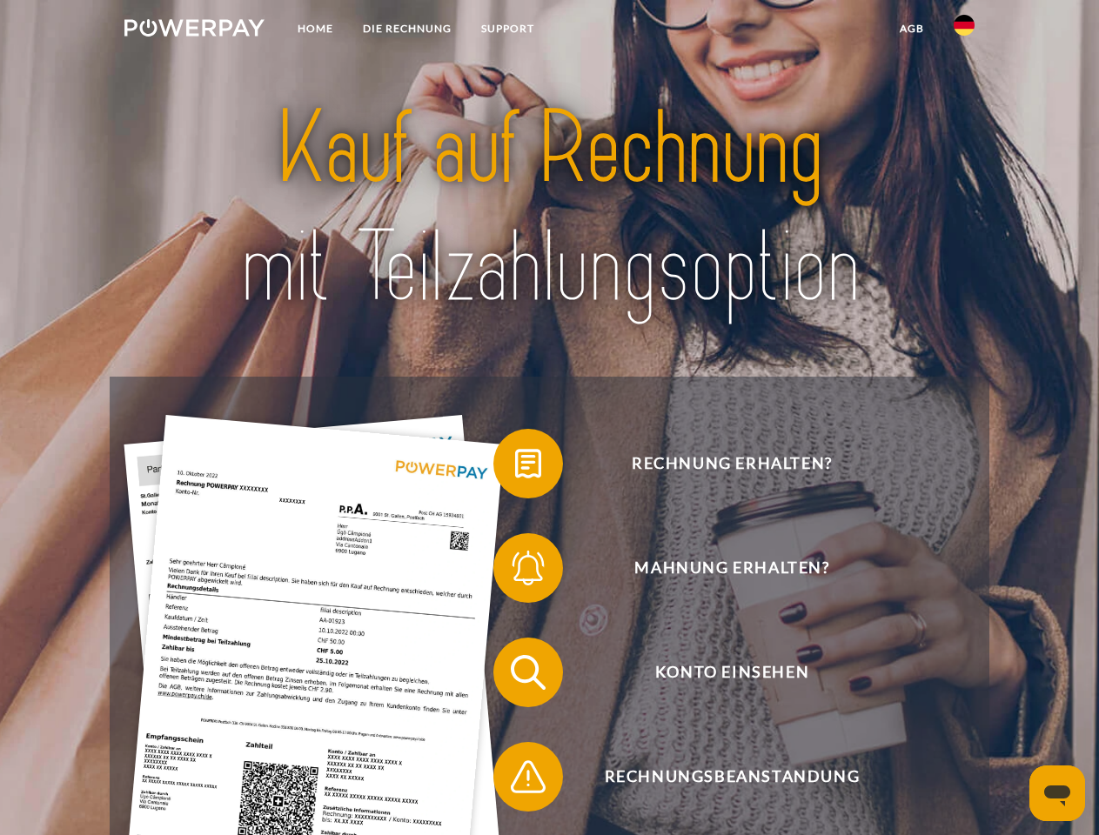
click at [194, 30] on img at bounding box center [194, 27] width 140 height 17
click at [964, 30] on img at bounding box center [963, 25] width 21 height 21
click at [911, 29] on link "agb" at bounding box center [912, 28] width 54 height 31
click at [515, 467] on span at bounding box center [501, 463] width 87 height 87
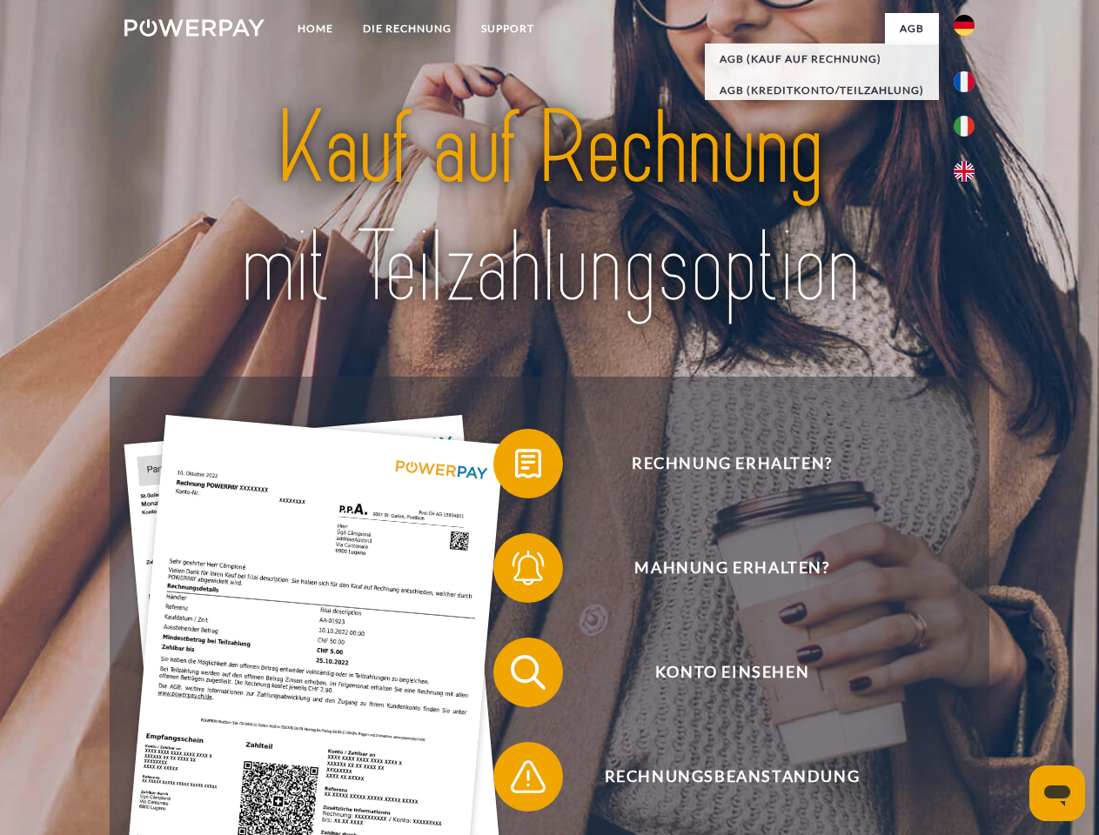
click at [515, 571] on span at bounding box center [501, 567] width 87 height 87
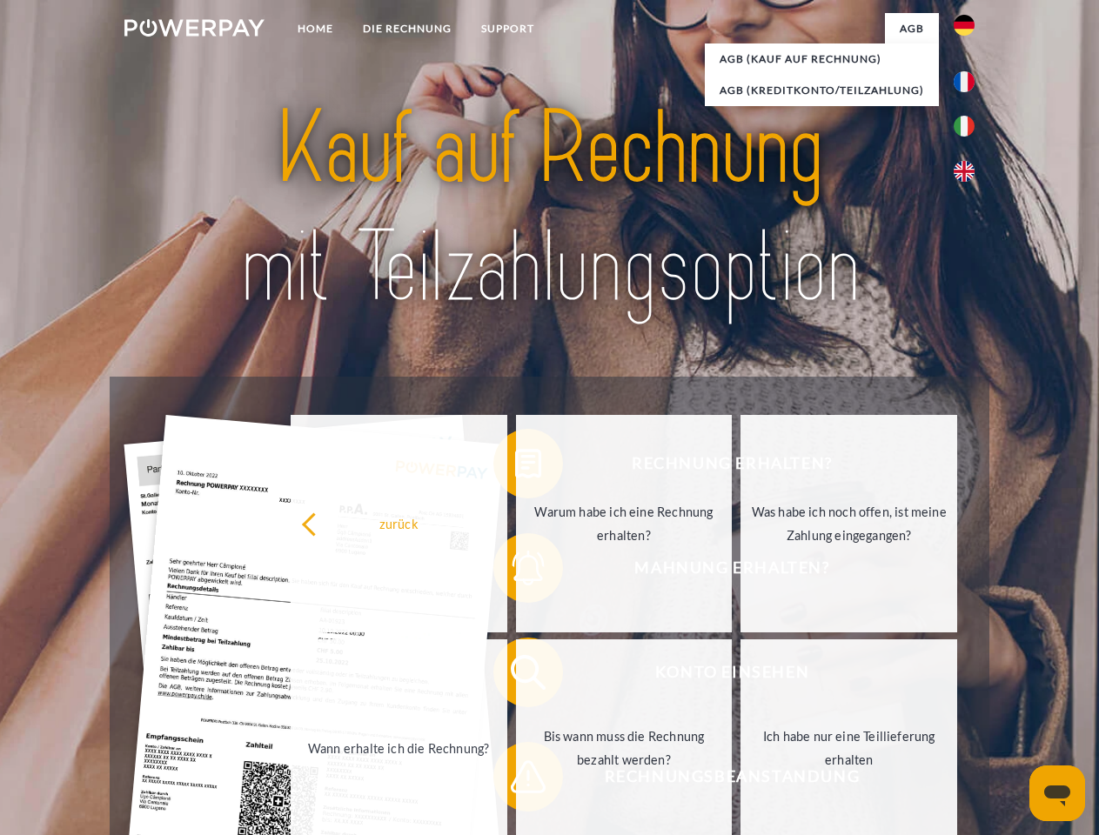
click at [516, 676] on link "Bis wann muss die Rechnung bezahlt werden?" at bounding box center [624, 747] width 217 height 217
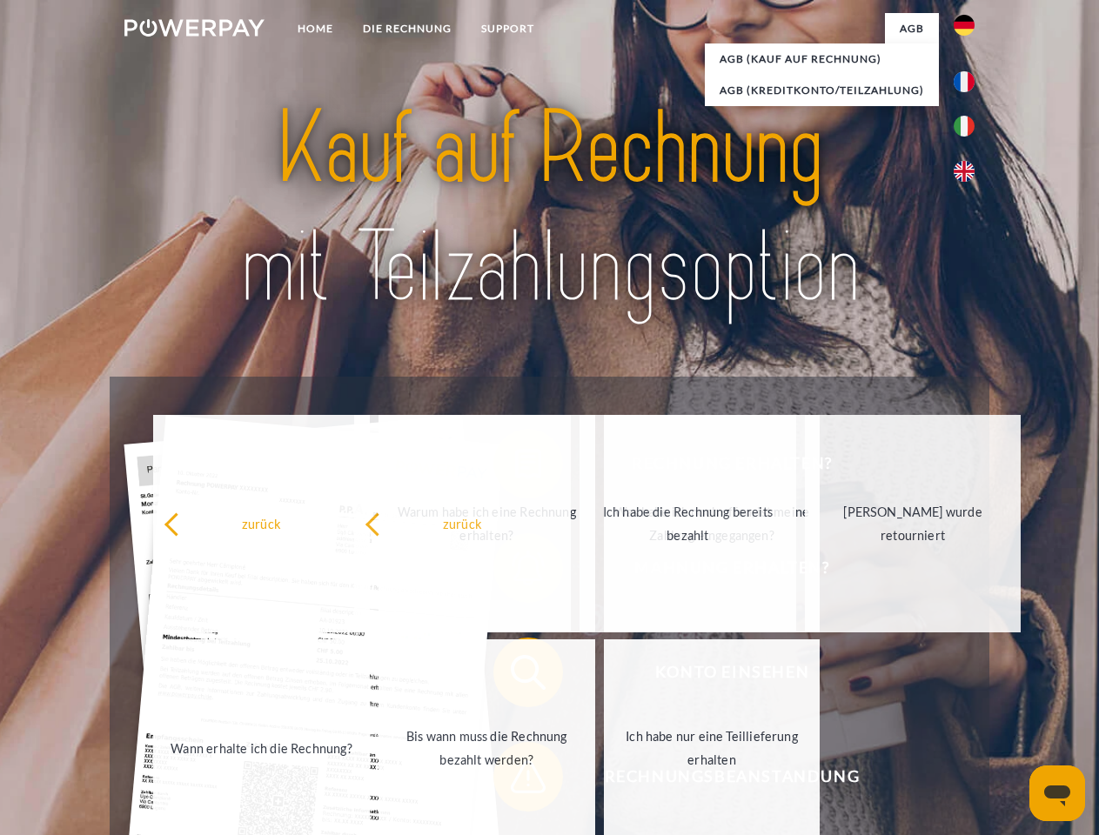
click at [515, 780] on span at bounding box center [501, 776] width 87 height 87
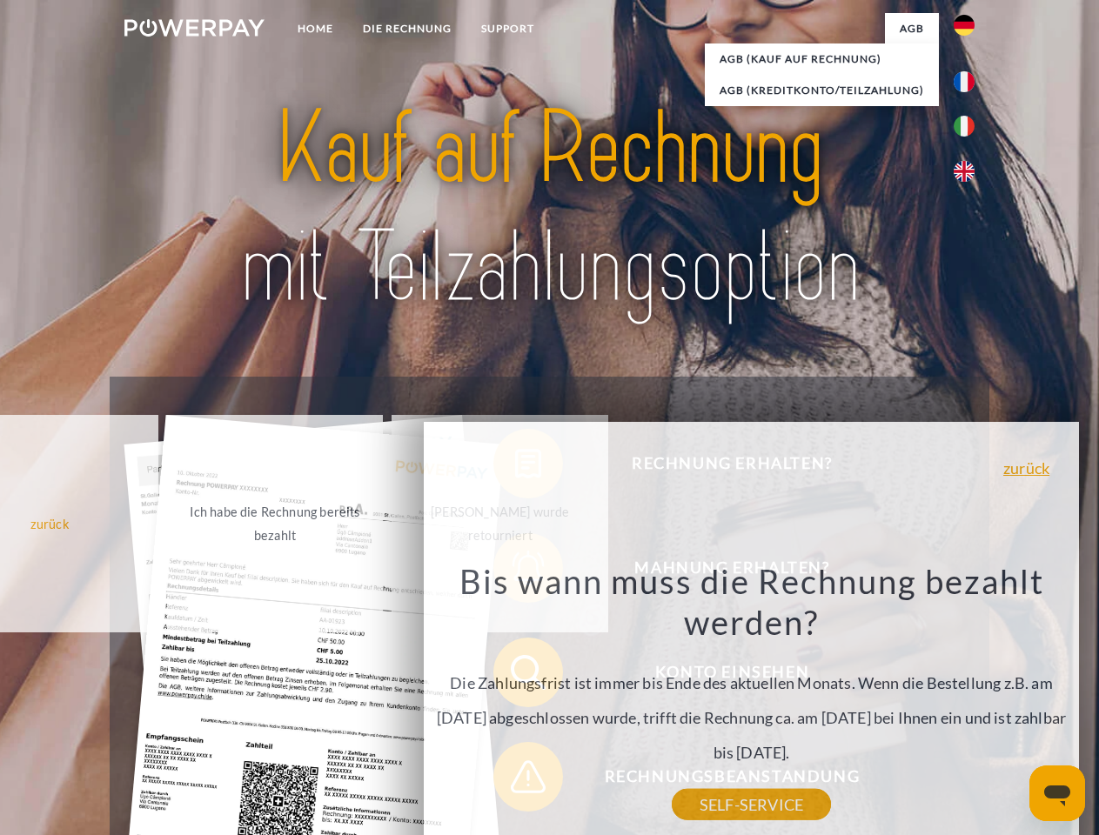
click at [1057, 793] on icon "Messaging-Fenster öffnen" at bounding box center [1057, 795] width 26 height 21
